Goal: Find specific page/section: Find specific page/section

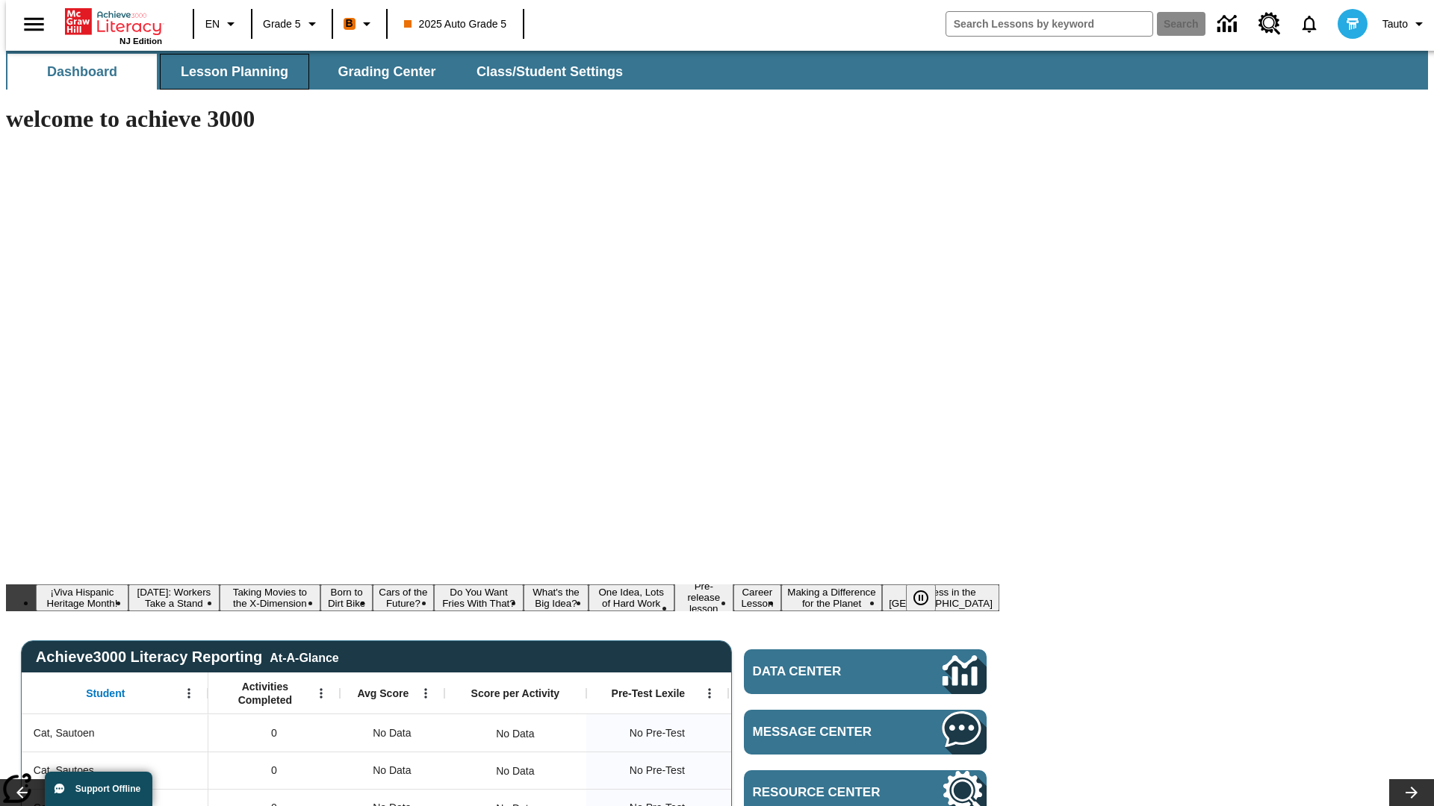
click at [228, 72] on span "Lesson Planning" at bounding box center [235, 71] width 108 height 17
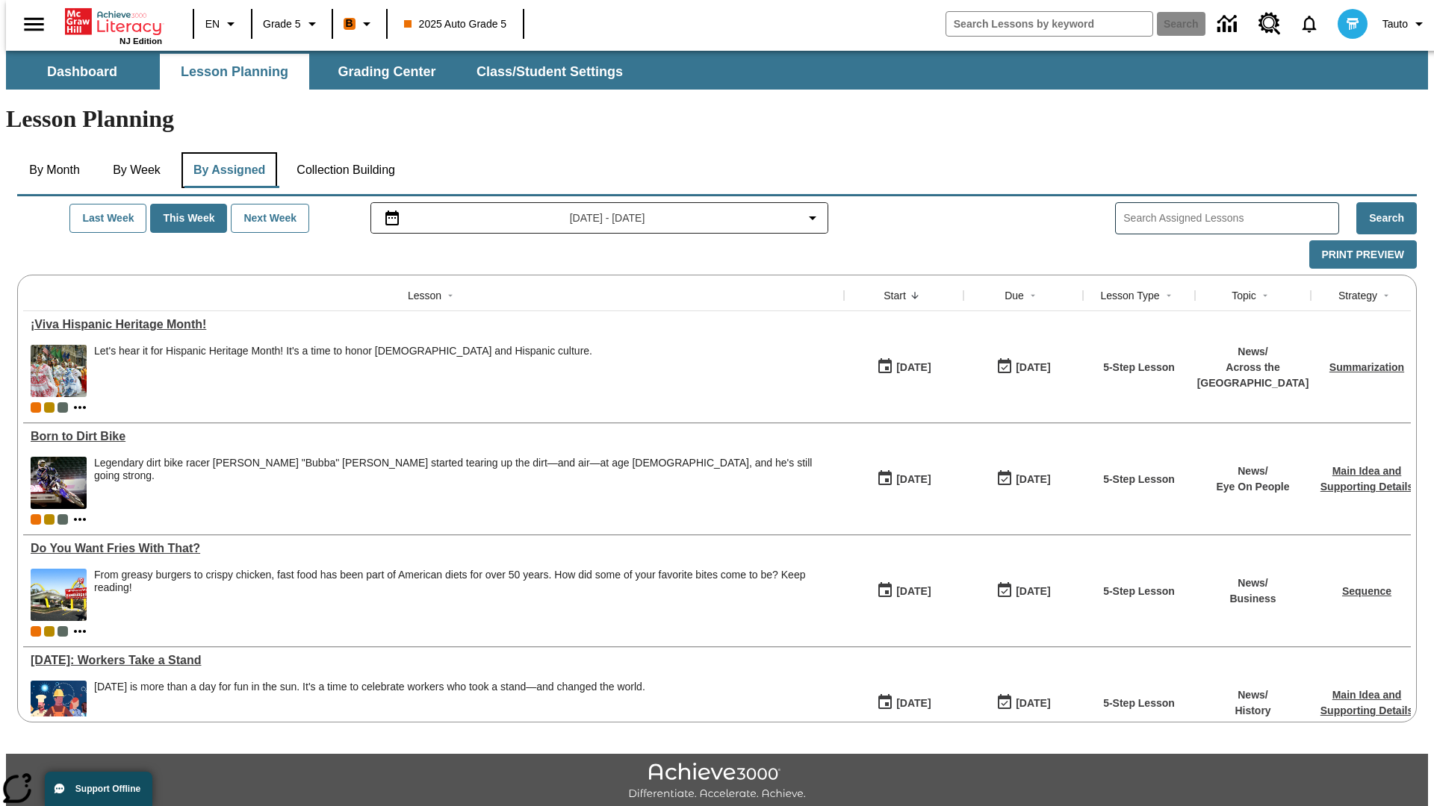
click at [225, 152] on button "By Assigned" at bounding box center [229, 170] width 96 height 36
type input "CVC Short Vowels Lesson 2"
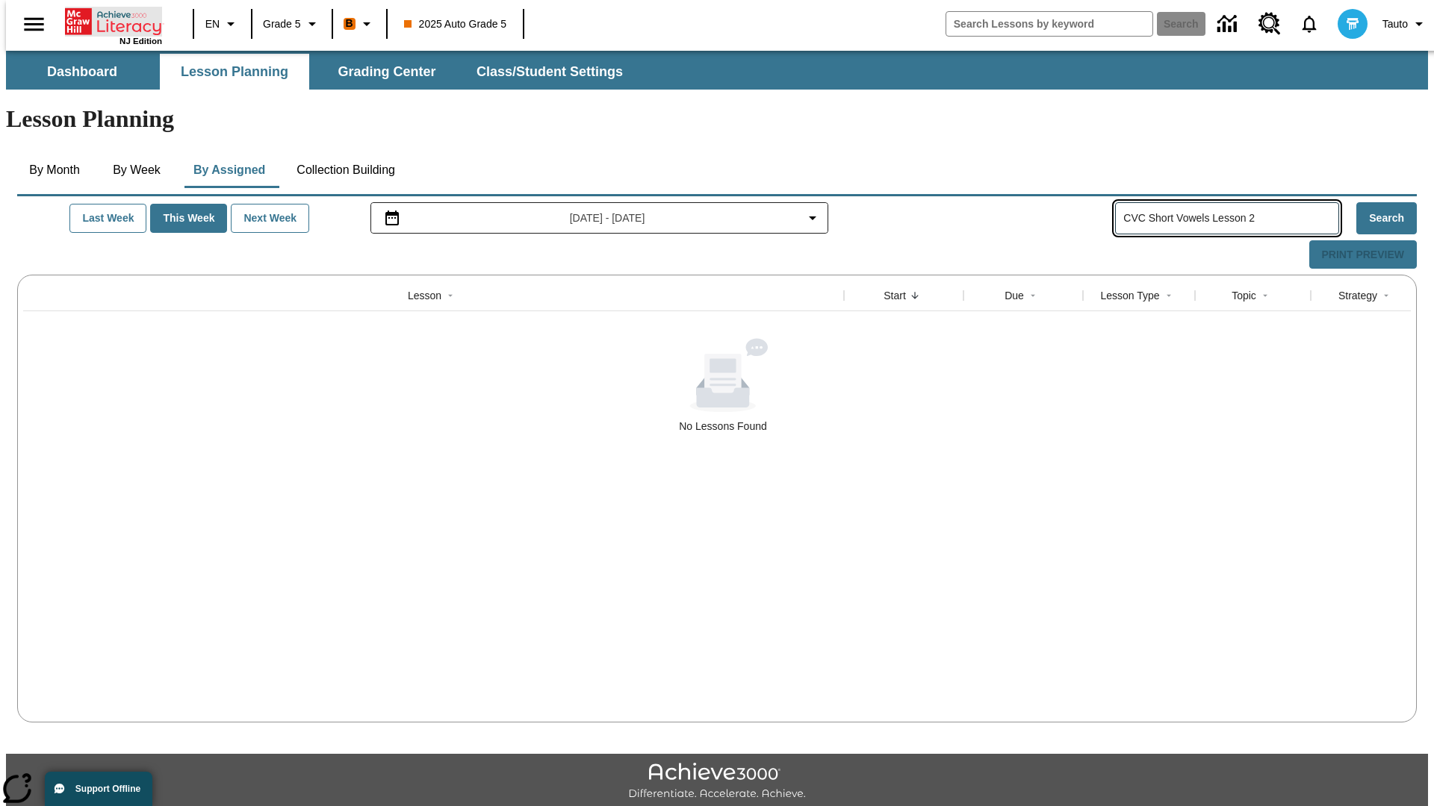
click at [108, 20] on icon "Home" at bounding box center [114, 22] width 99 height 30
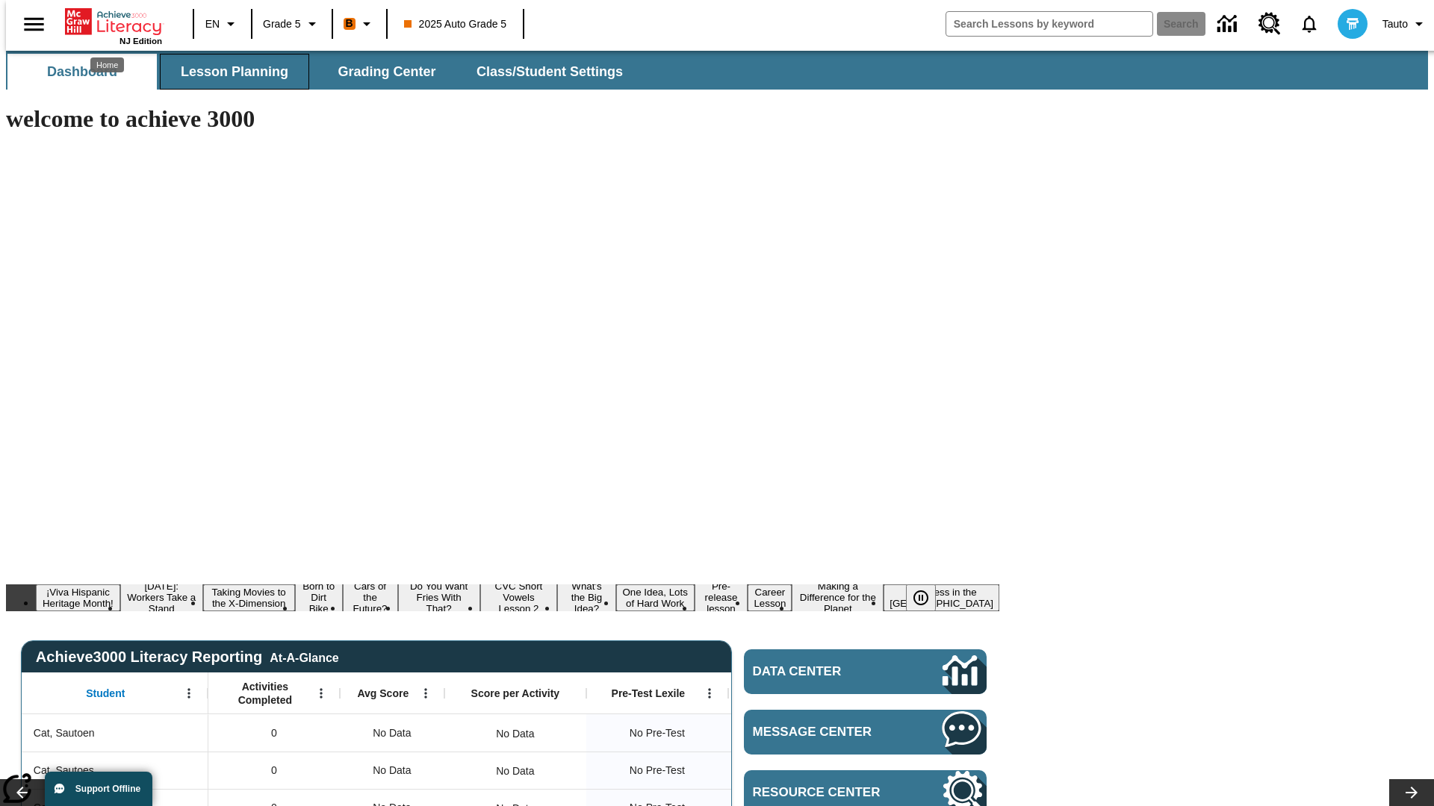
click at [228, 72] on span "Lesson Planning" at bounding box center [235, 71] width 108 height 17
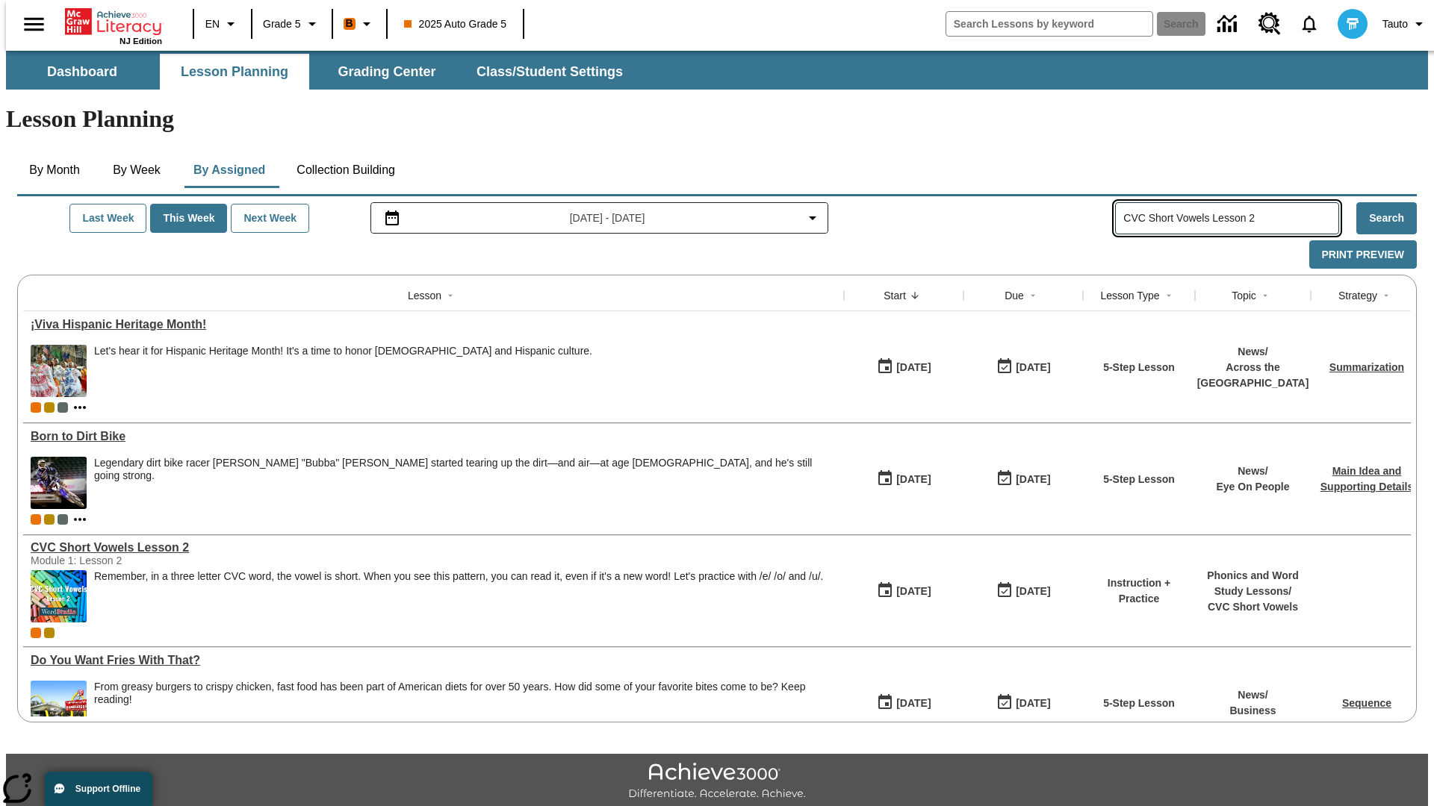
type input "CVC Short Vowels Lesson 2"
